Goal: Information Seeking & Learning: Learn about a topic

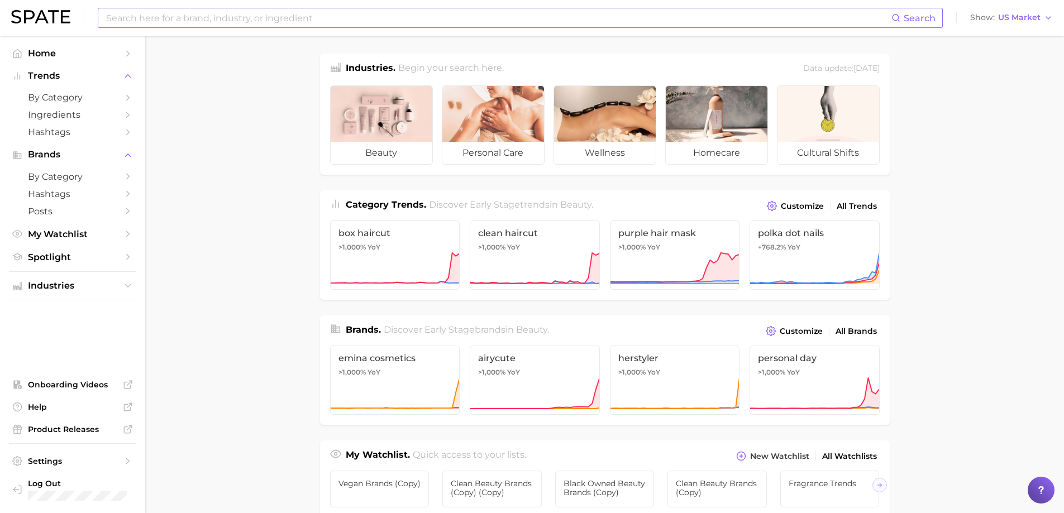
click at [182, 17] on input at bounding box center [498, 17] width 786 height 19
type input "b"
click at [126, 98] on icon "Sidebar" at bounding box center [128, 98] width 10 height 10
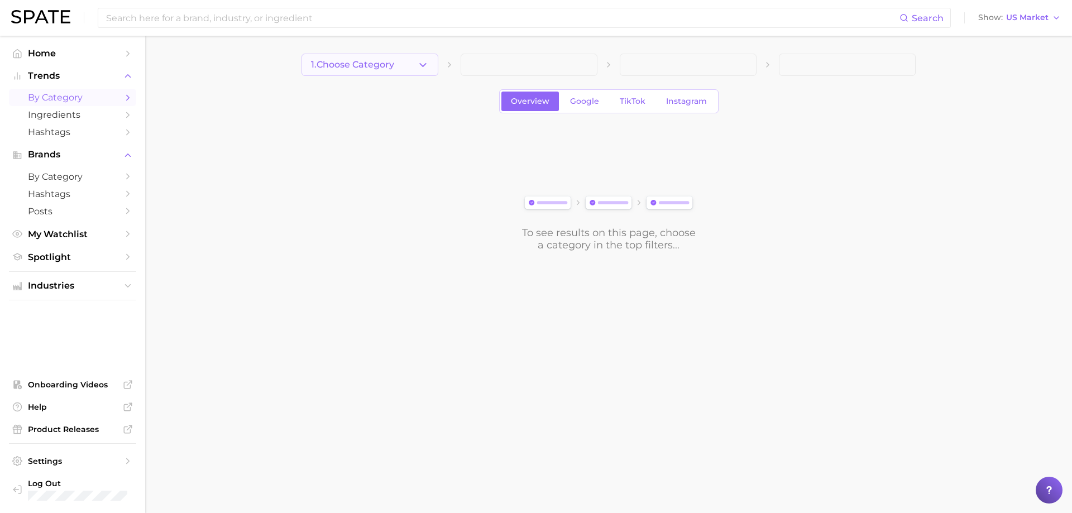
click at [423, 66] on polyline "button" at bounding box center [423, 64] width 6 height 3
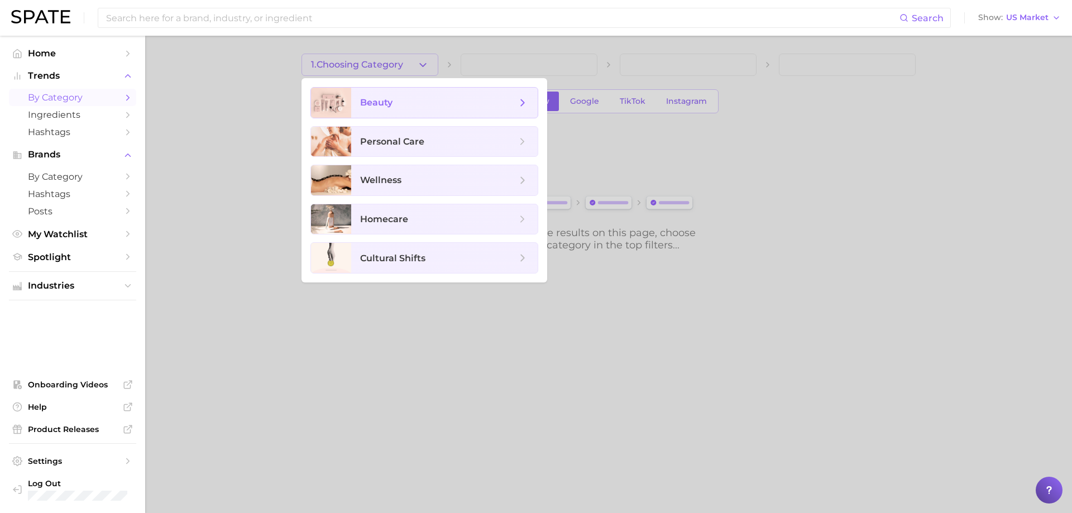
click at [402, 111] on span "beauty" at bounding box center [444, 103] width 186 height 30
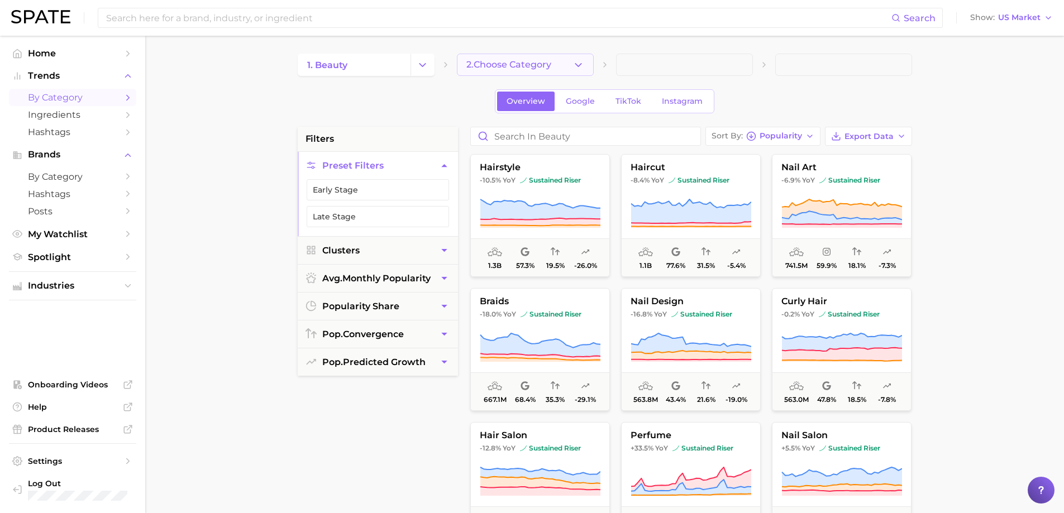
click at [579, 65] on polyline "button" at bounding box center [578, 64] width 6 height 3
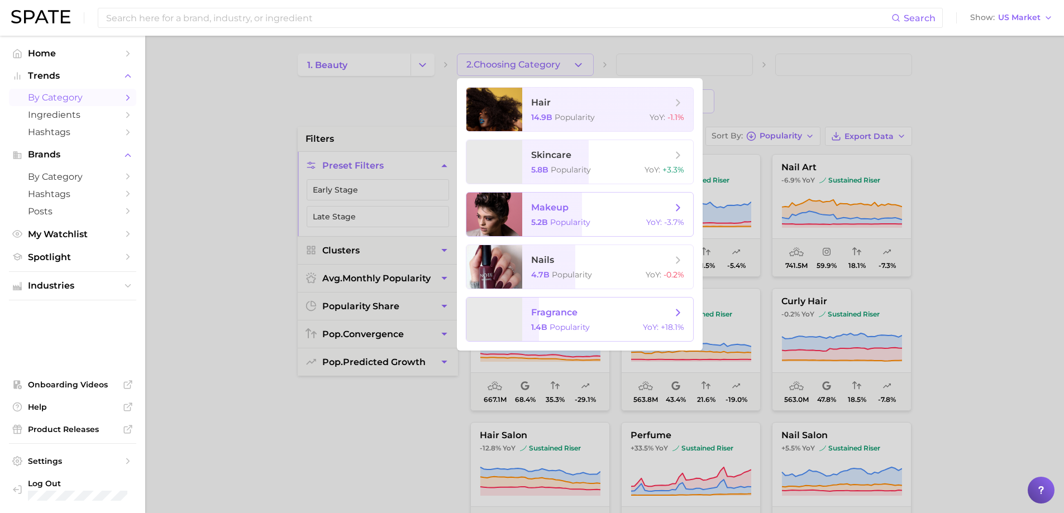
click at [552, 315] on span "fragrance" at bounding box center [554, 312] width 46 height 11
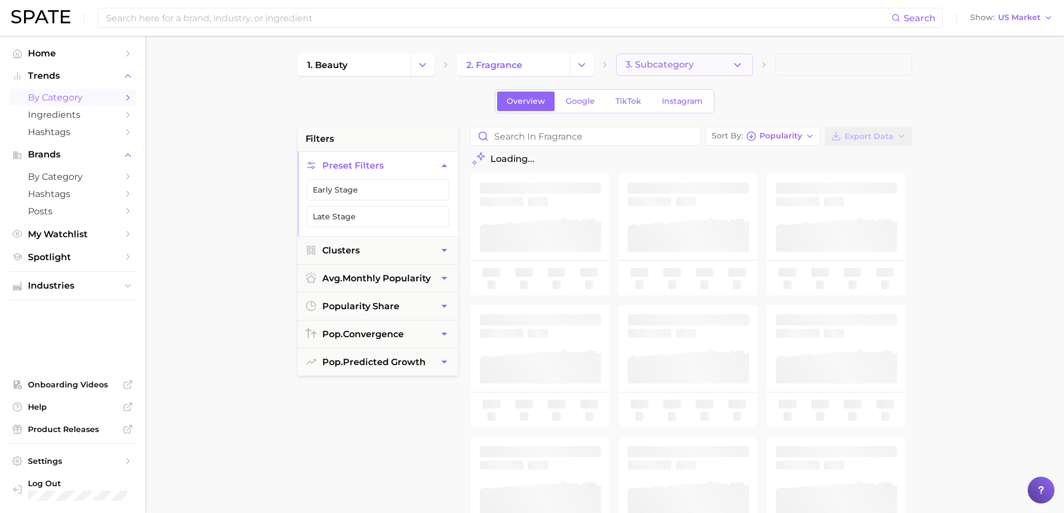
click at [741, 63] on icon "button" at bounding box center [737, 65] width 12 height 12
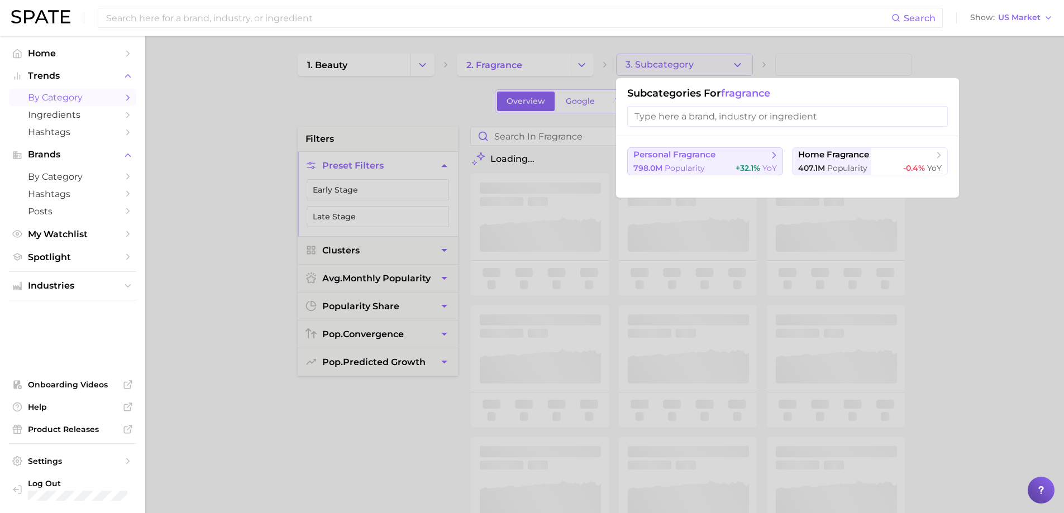
click at [712, 158] on span "personal fragrance" at bounding box center [674, 155] width 82 height 11
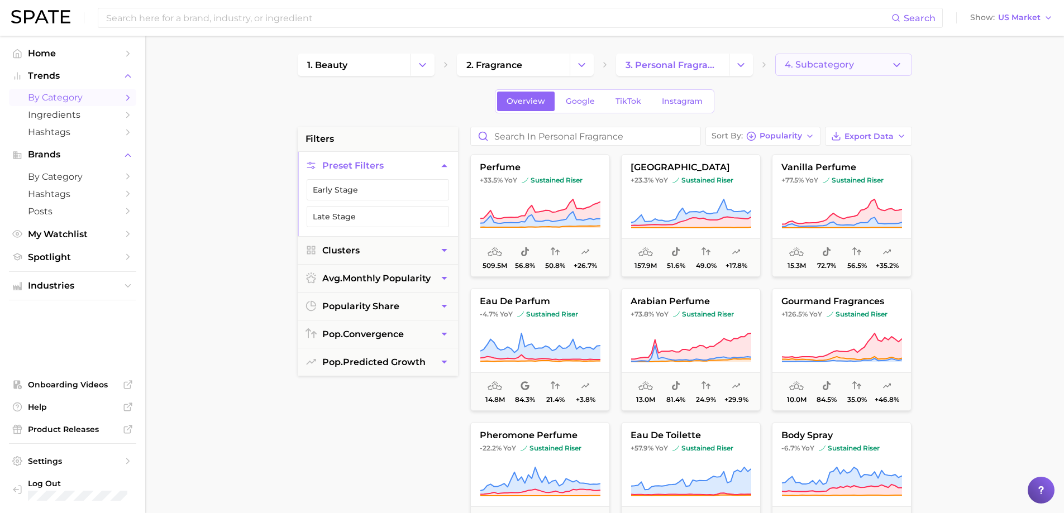
click at [894, 61] on icon "button" at bounding box center [897, 65] width 12 height 12
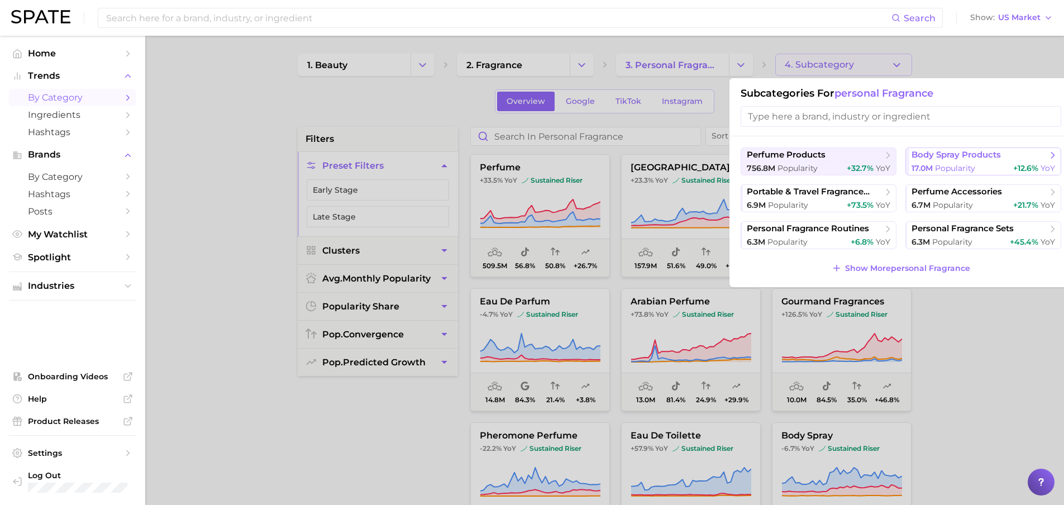
click at [948, 156] on span "body spray products" at bounding box center [955, 155] width 89 height 11
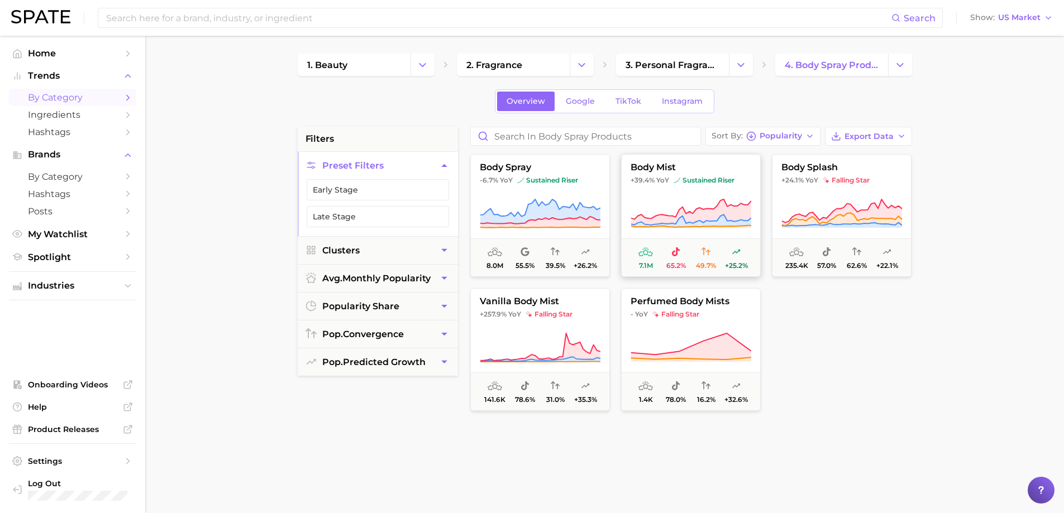
click at [722, 185] on button "body mist +39.4% YoY sustained riser 7.1m 65.2% 49.7% +25.2%" at bounding box center [691, 215] width 140 height 123
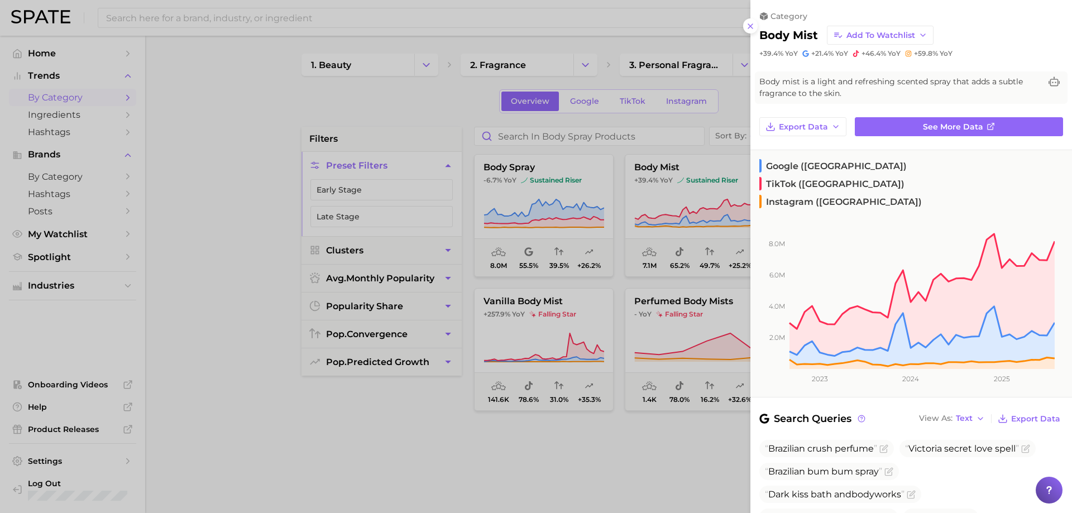
click at [283, 9] on div at bounding box center [536, 256] width 1072 height 513
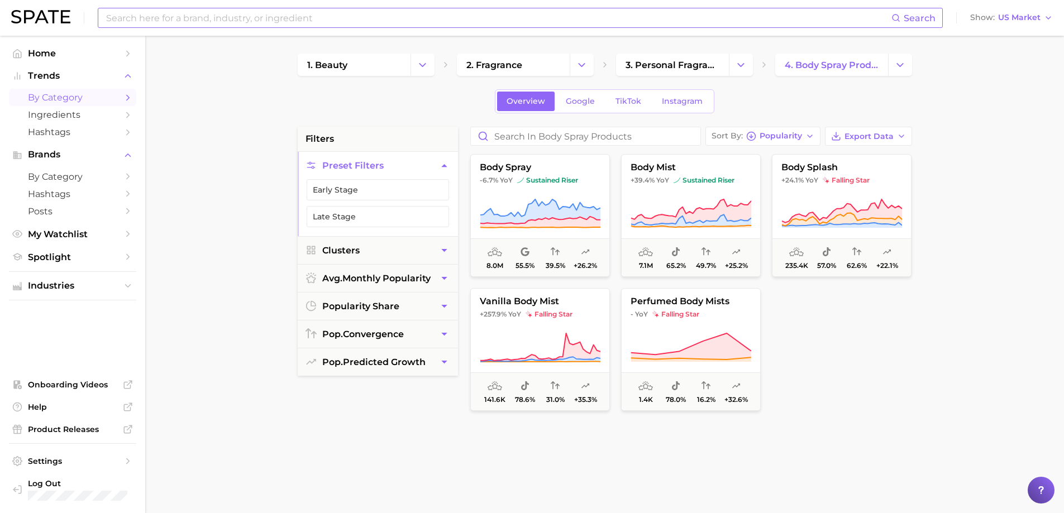
click at [286, 17] on input at bounding box center [498, 17] width 786 height 19
type input "body mist"
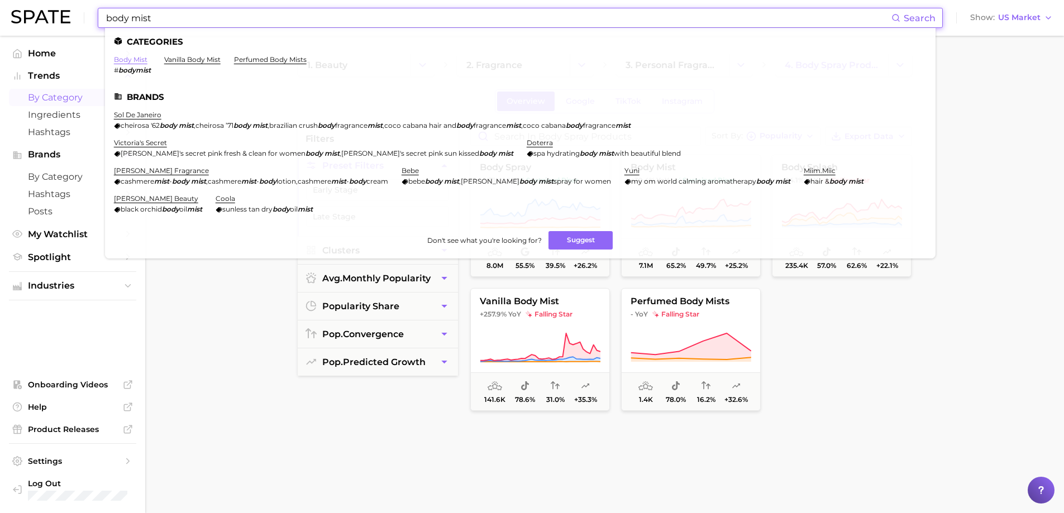
click at [138, 58] on link "body mist" at bounding box center [130, 59] width 33 height 8
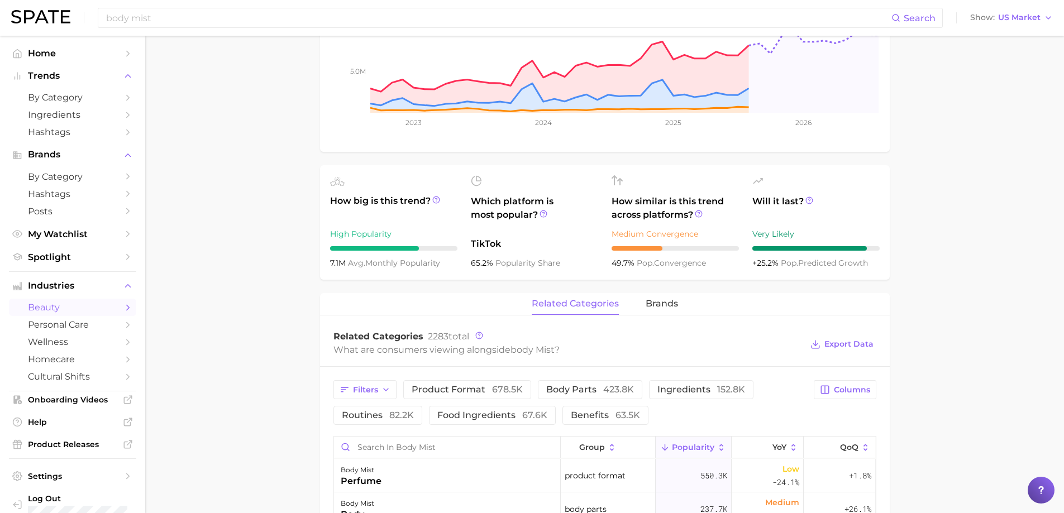
scroll to position [279, 0]
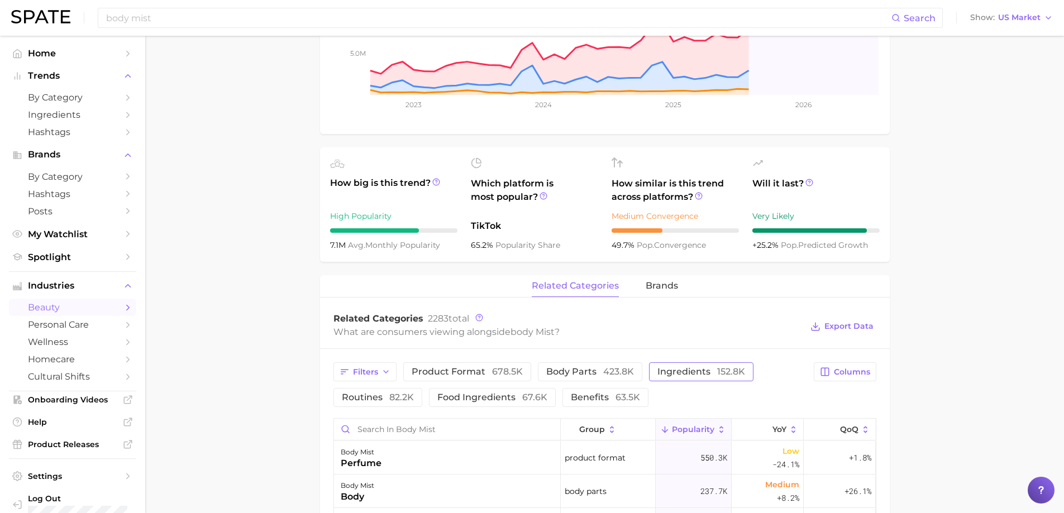
click at [678, 373] on span "ingredients 152.8k" at bounding box center [701, 371] width 88 height 9
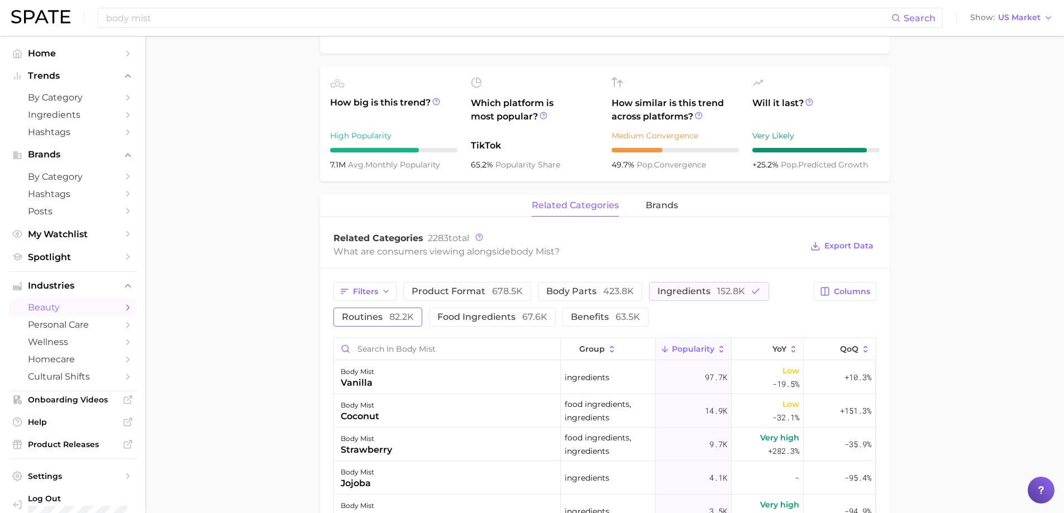
scroll to position [391, 0]
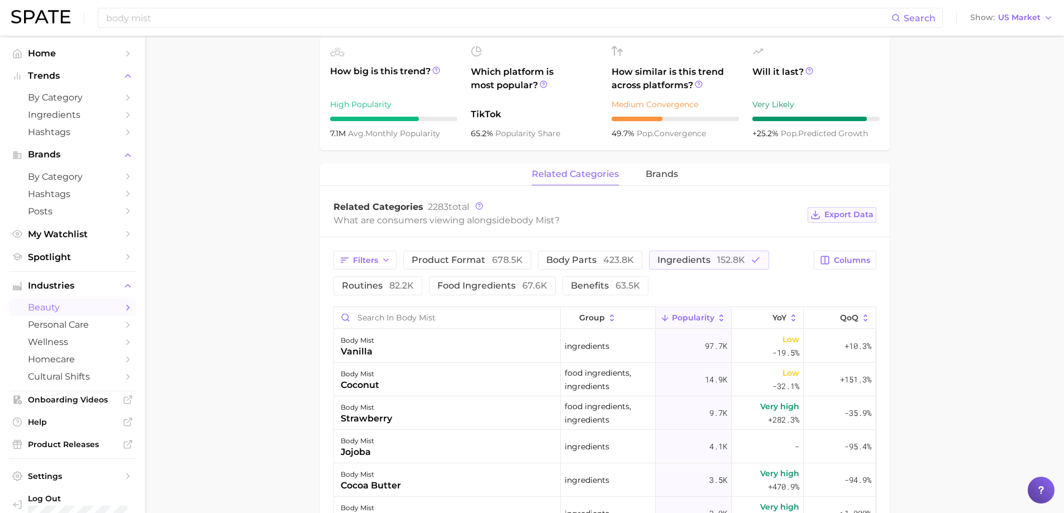
click at [826, 215] on span "Export Data" at bounding box center [848, 214] width 49 height 9
